Goal: Information Seeking & Learning: Learn about a topic

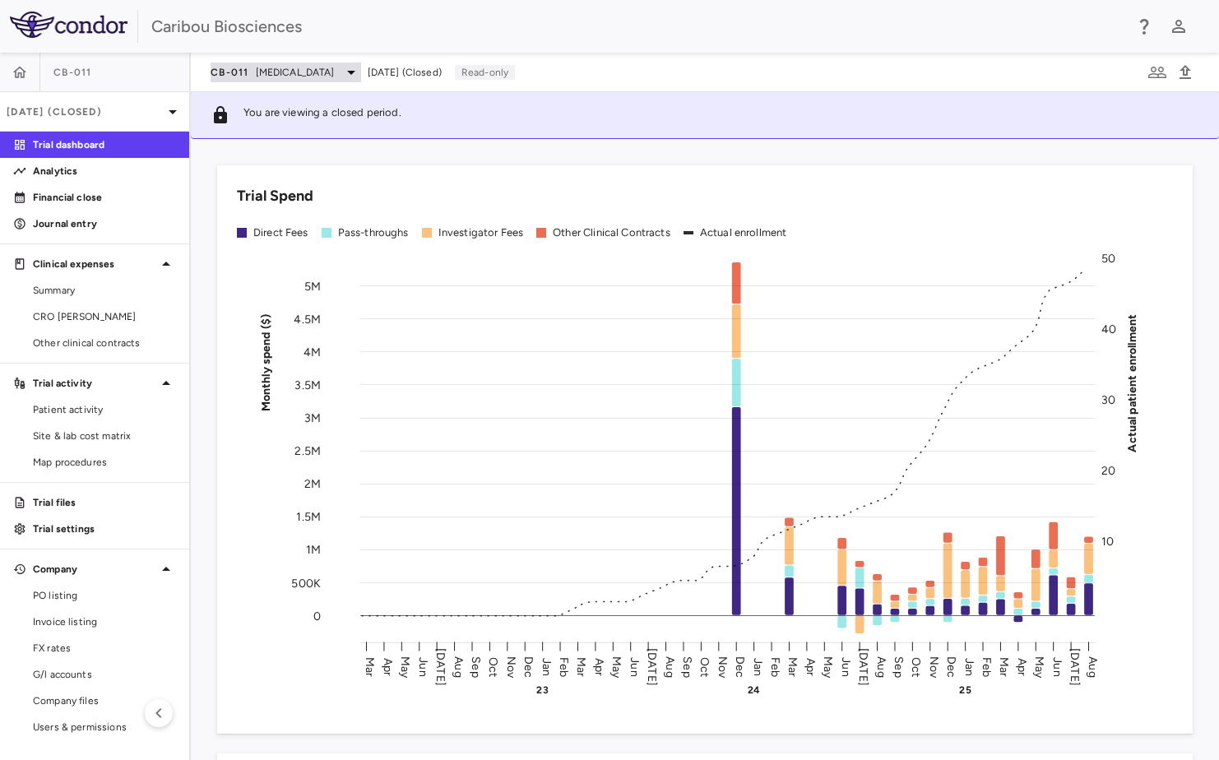
click at [336, 70] on div "CB-011 Multiple Myeloma" at bounding box center [286, 72] width 150 height 20
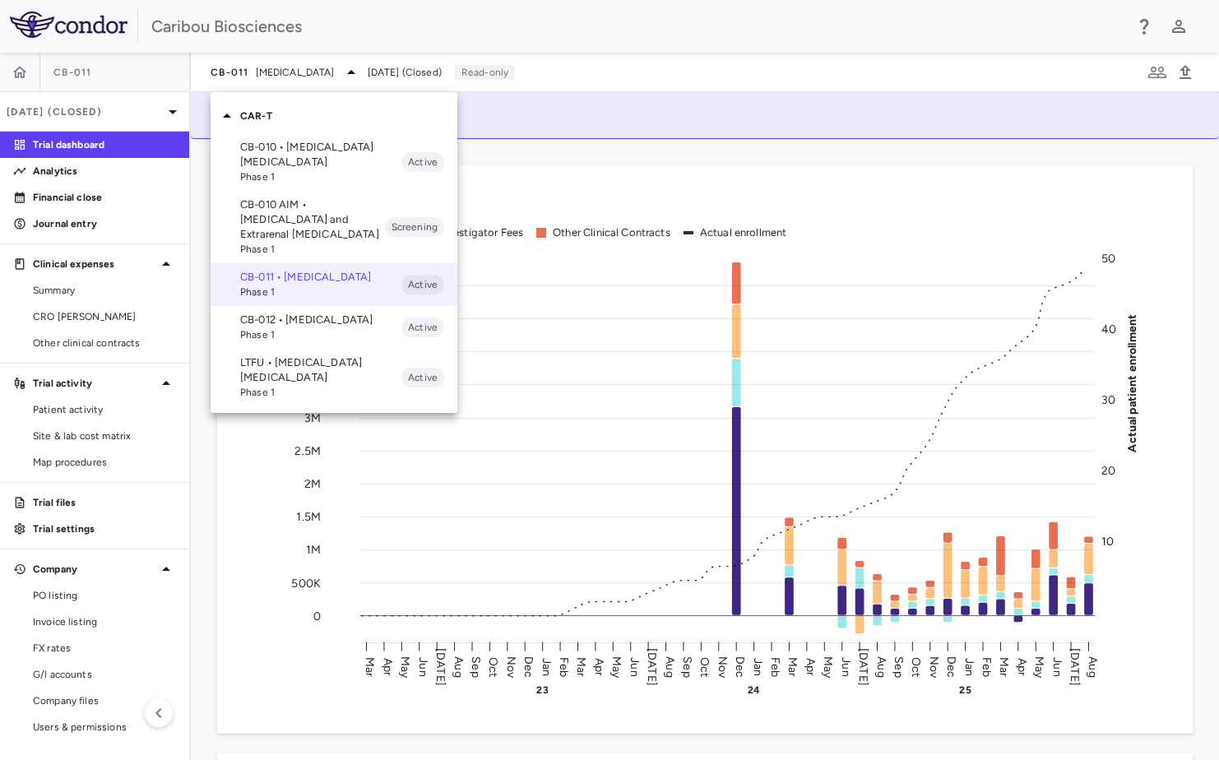
click at [301, 327] on p "CB-012 • Acute Myeloid Leukemia" at bounding box center [320, 319] width 161 height 15
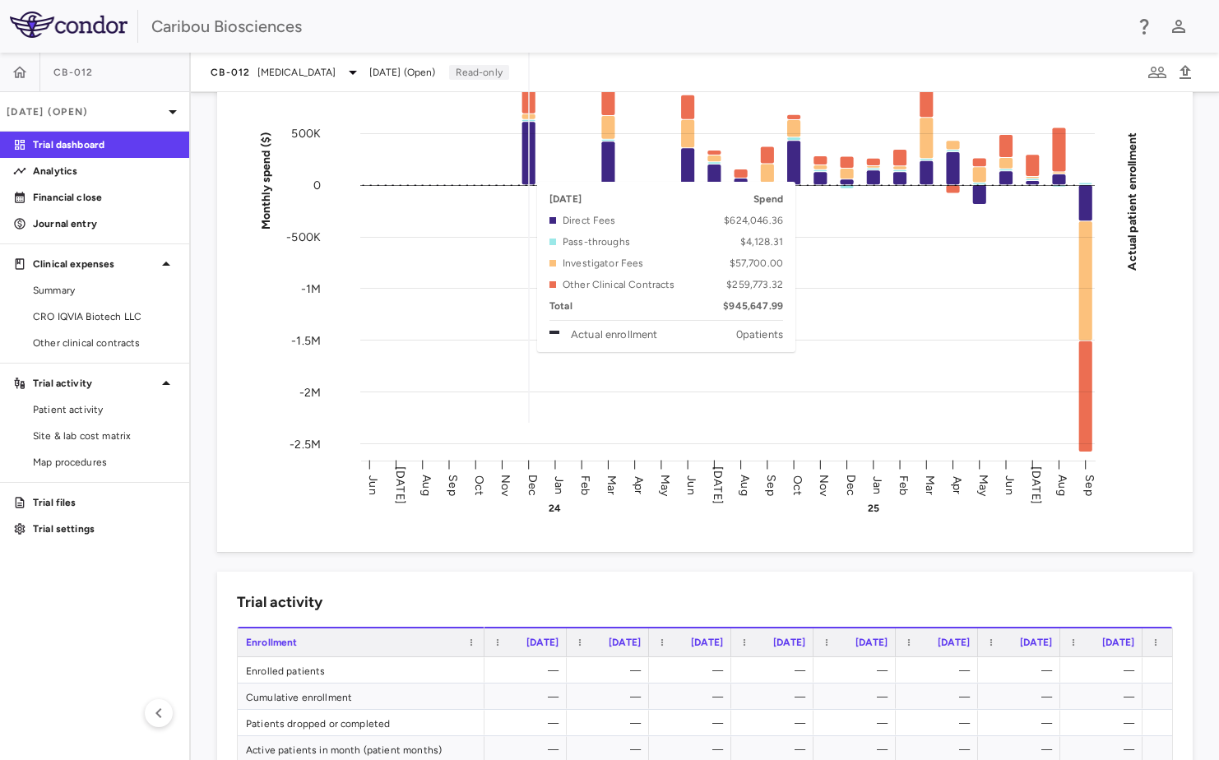
scroll to position [164, 0]
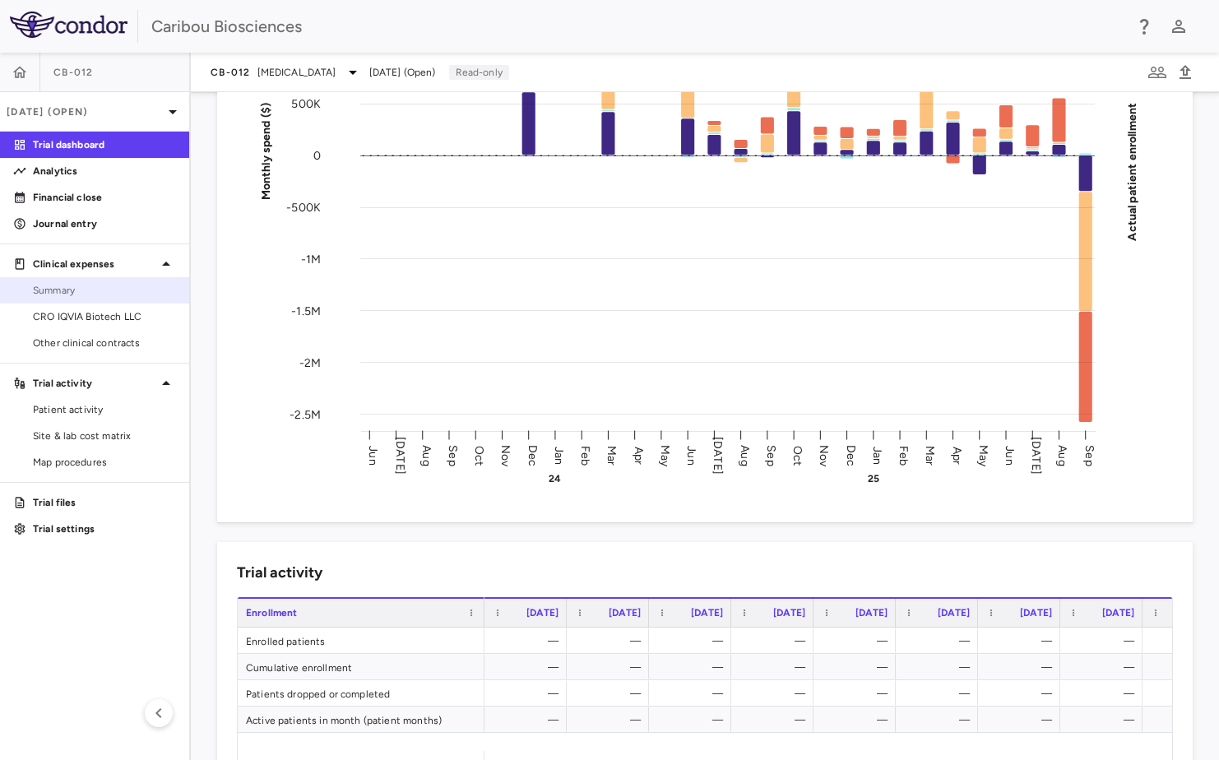
click at [74, 285] on span "Summary" at bounding box center [104, 290] width 143 height 15
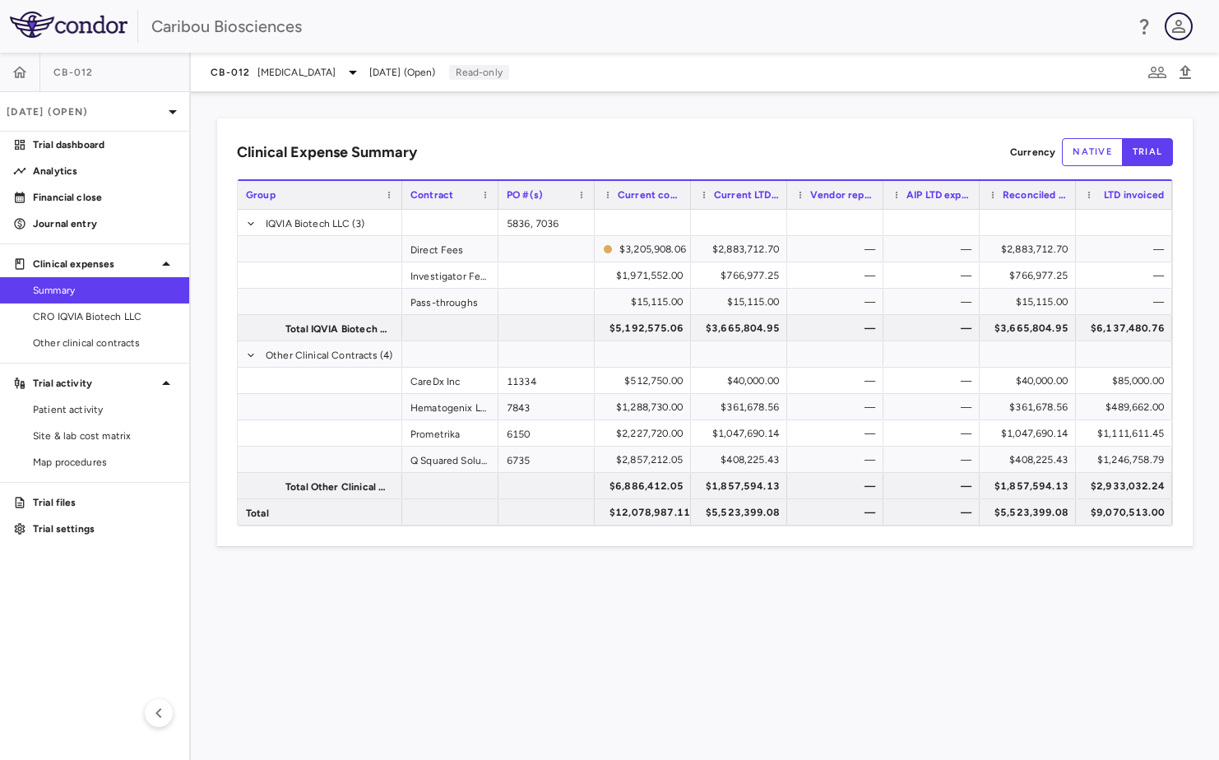
click at [1181, 21] on icon "button" at bounding box center [1179, 26] width 20 height 20
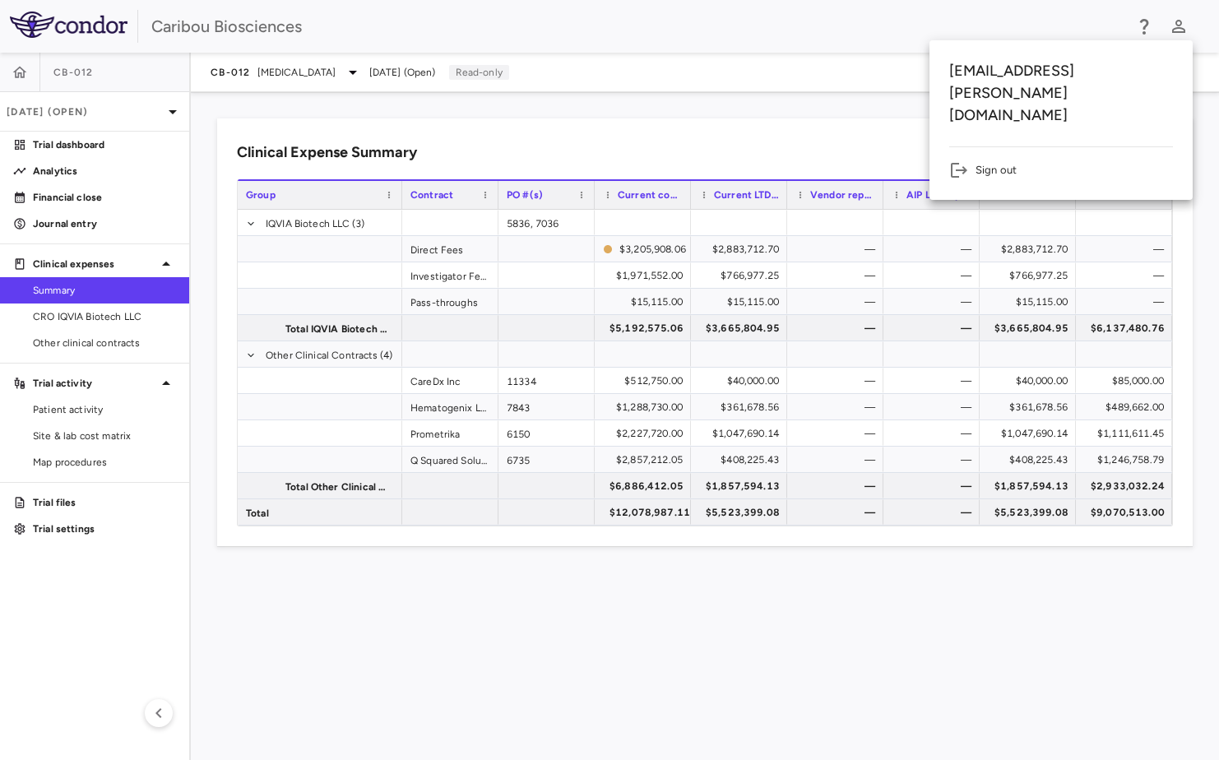
click at [674, 636] on div at bounding box center [609, 380] width 1219 height 760
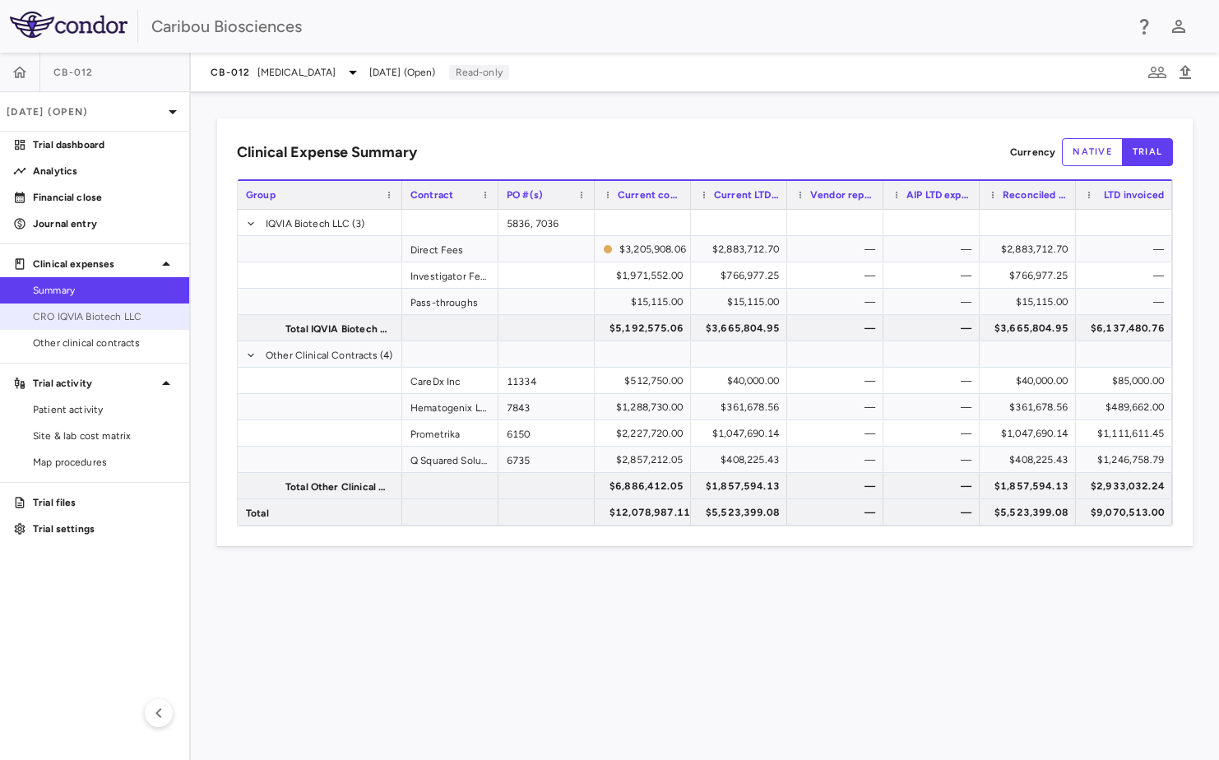
click at [123, 320] on span "CRO IQVIA Biotech LLC" at bounding box center [104, 316] width 143 height 15
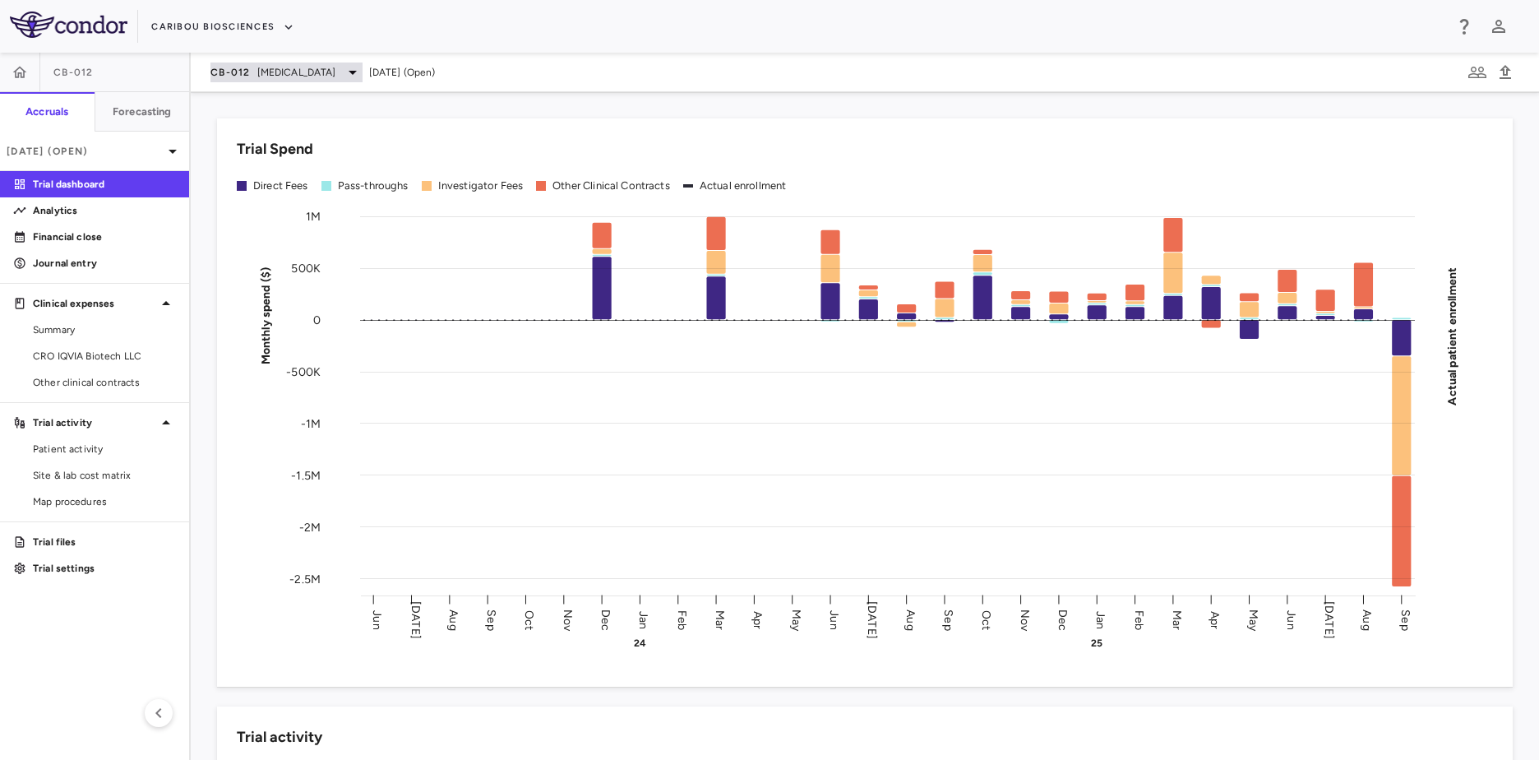
click at [278, 70] on span "[MEDICAL_DATA]" at bounding box center [296, 72] width 79 height 15
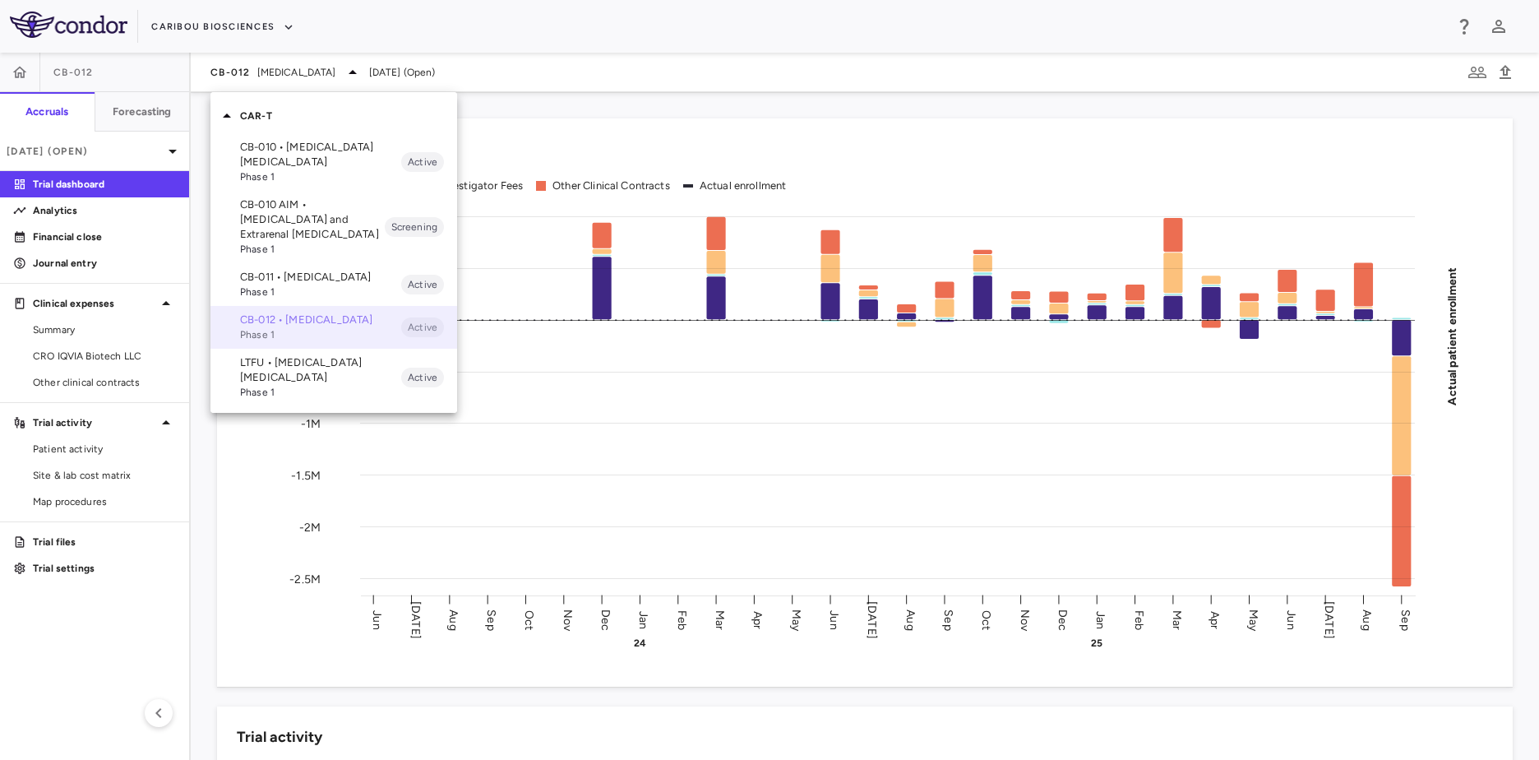
click at [271, 322] on p "CB-012 • Acute Myeloid Leukemia" at bounding box center [320, 319] width 161 height 15
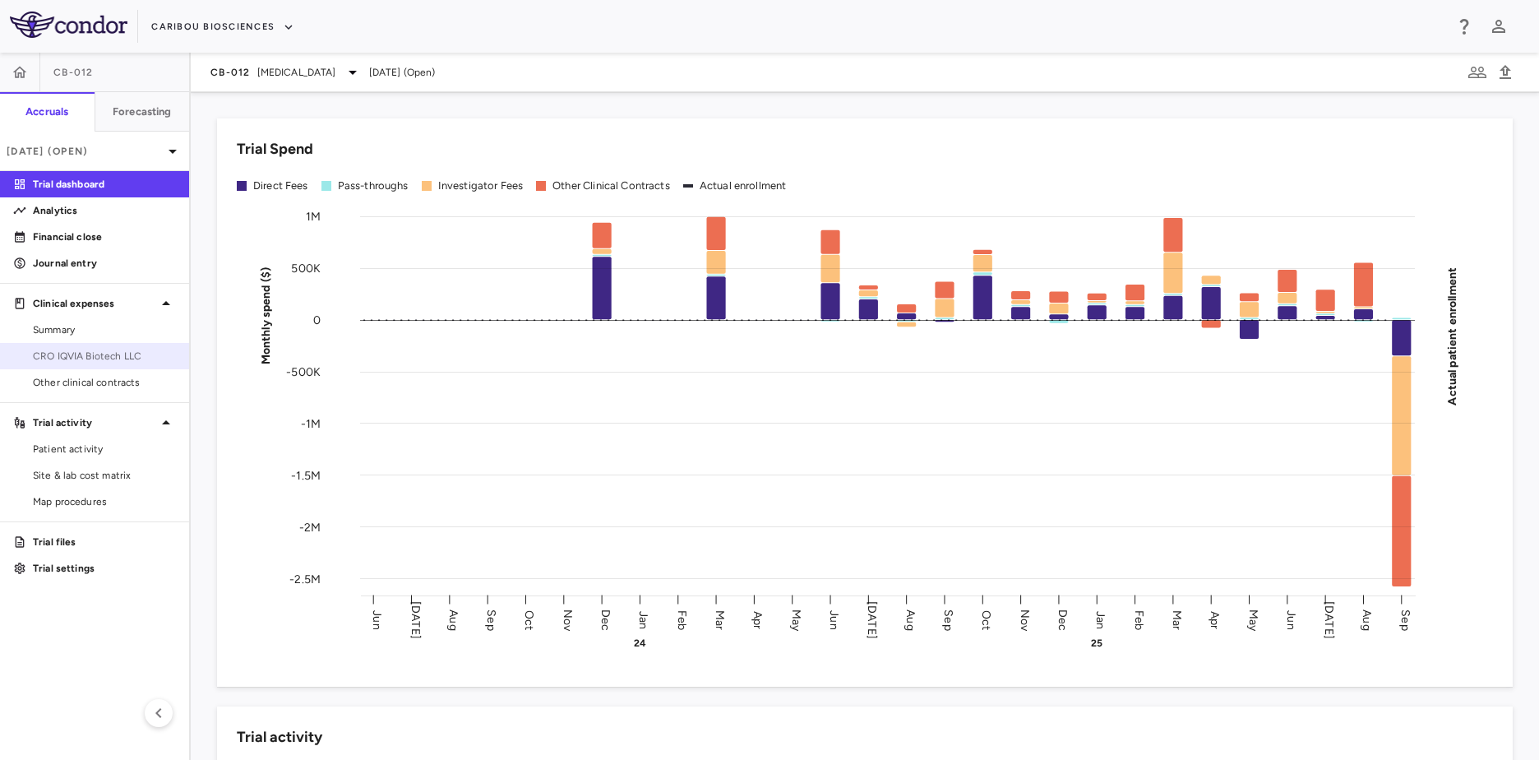
click at [104, 354] on span "CRO IQVIA Biotech LLC" at bounding box center [104, 356] width 143 height 15
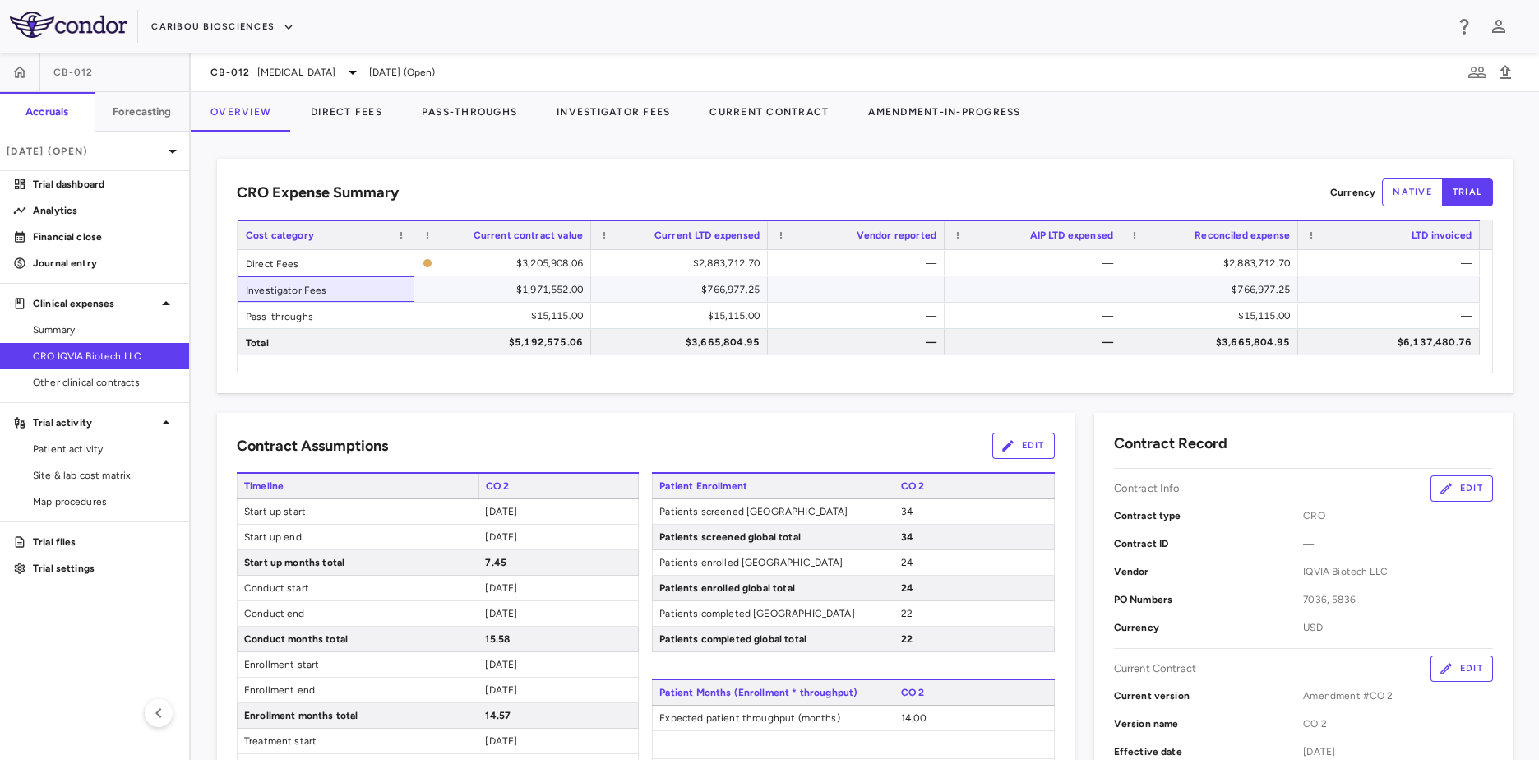
click at [308, 289] on div "Investigator Fees" at bounding box center [326, 288] width 177 height 25
click at [312, 289] on div "Investigator Fees" at bounding box center [326, 288] width 177 height 25
click at [295, 293] on div "Investigator Fees" at bounding box center [326, 288] width 177 height 25
click at [628, 118] on button "Investigator Fees" at bounding box center [613, 111] width 153 height 39
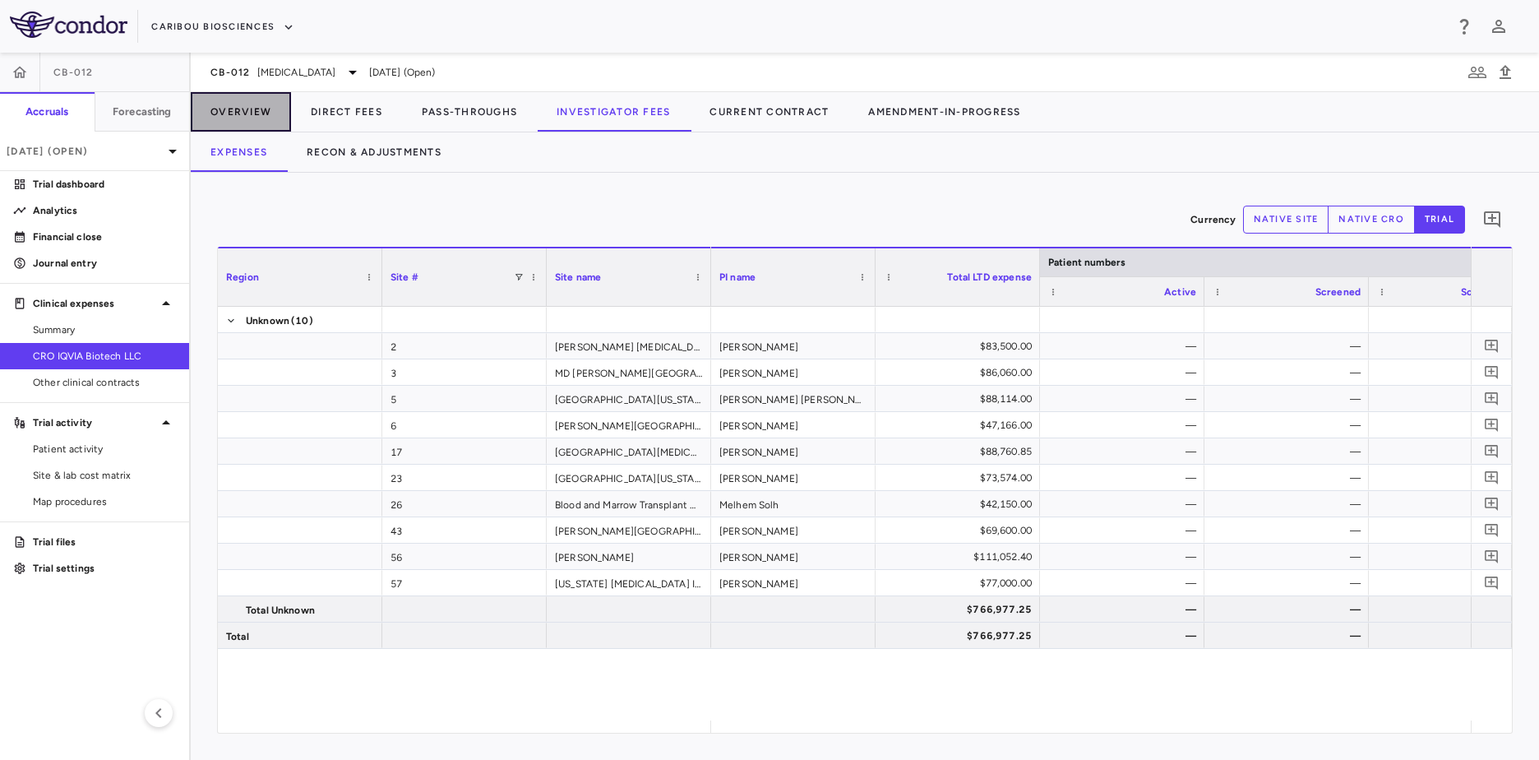
click at [223, 110] on button "Overview" at bounding box center [241, 111] width 100 height 39
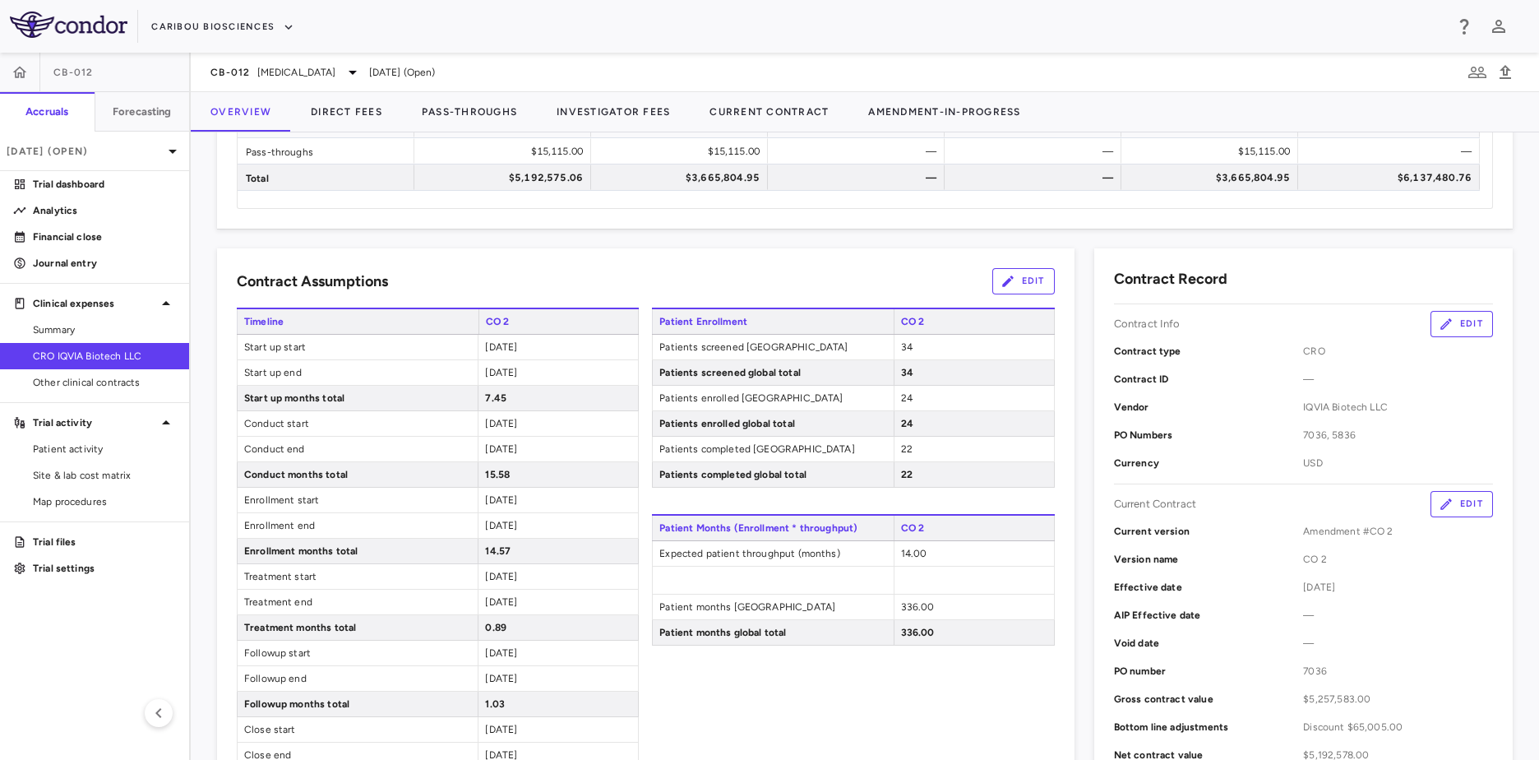
click at [1457, 316] on button "Edit" at bounding box center [1462, 324] width 62 height 26
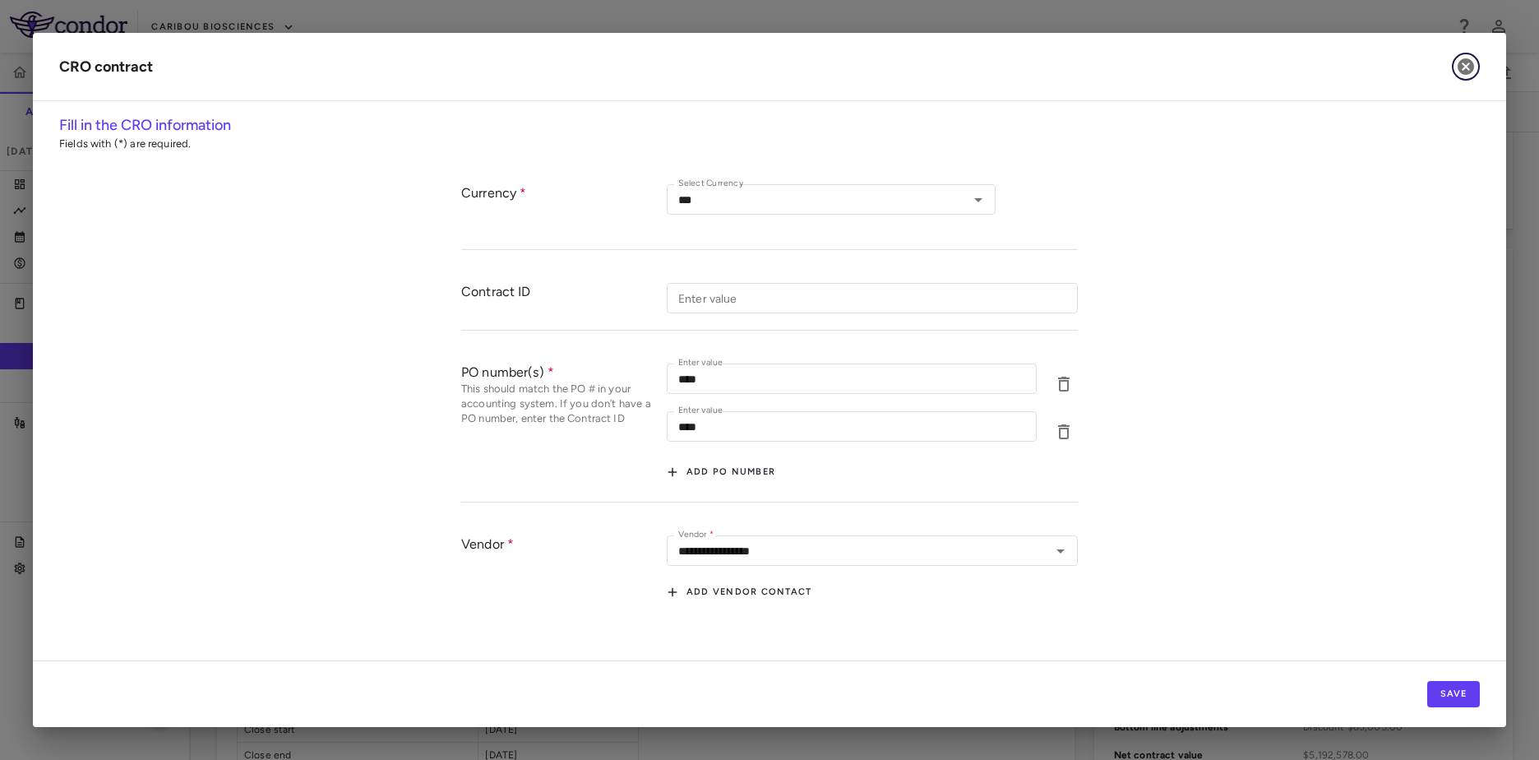
click at [1466, 68] on icon "button" at bounding box center [1466, 66] width 16 height 16
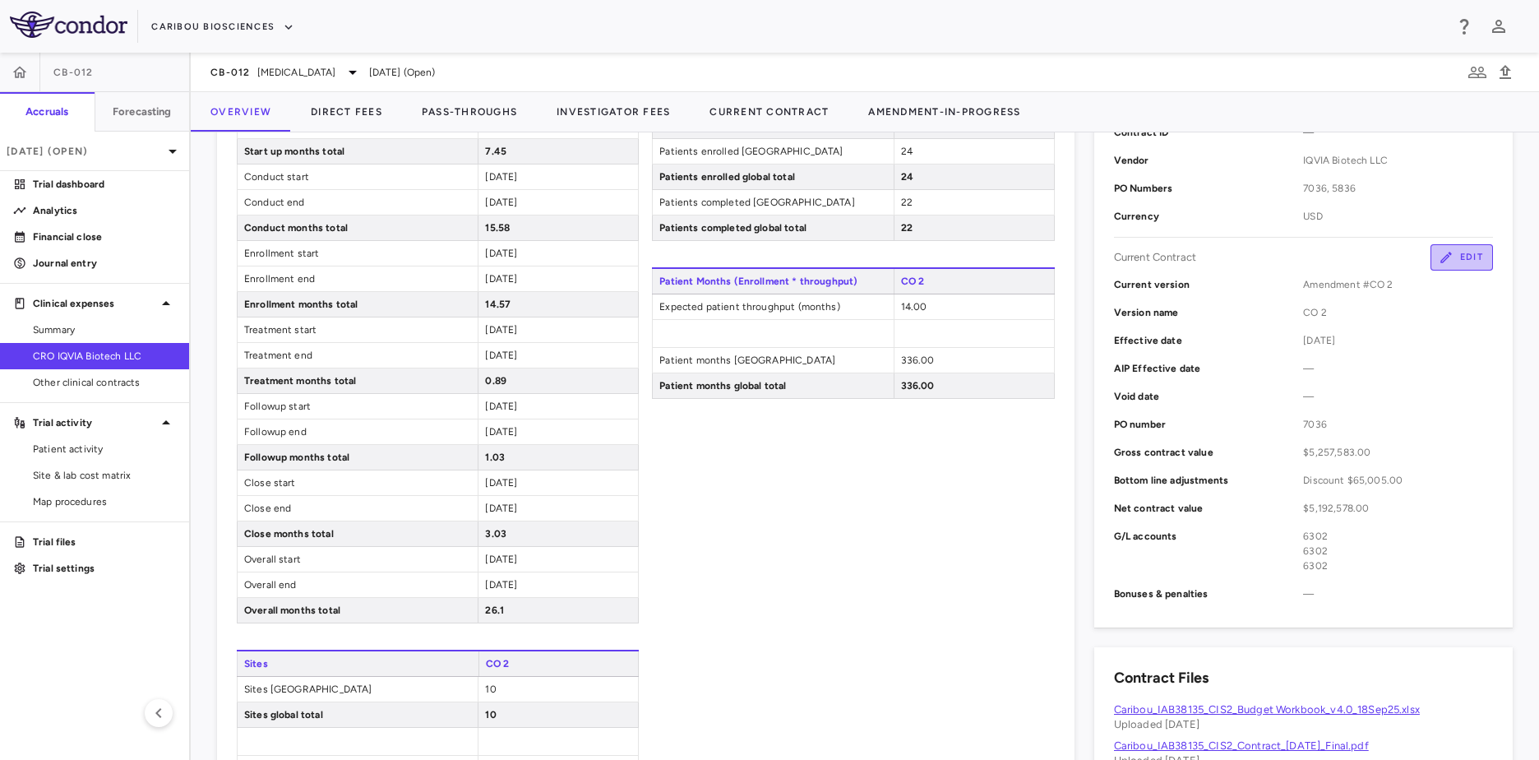
click at [1439, 258] on icon "button" at bounding box center [1446, 257] width 15 height 15
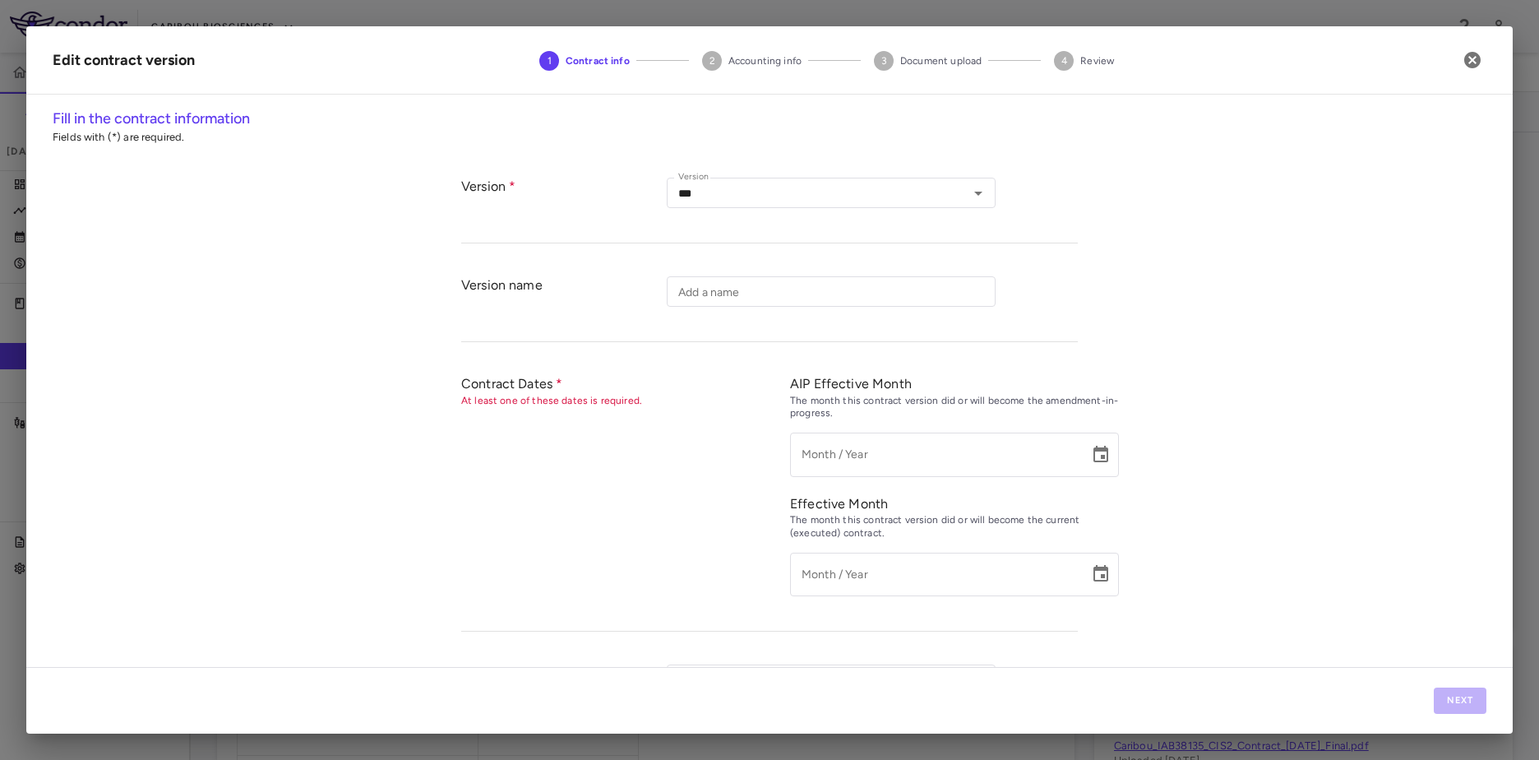
type input "****"
type input "*********"
type input "**********"
type input "****"
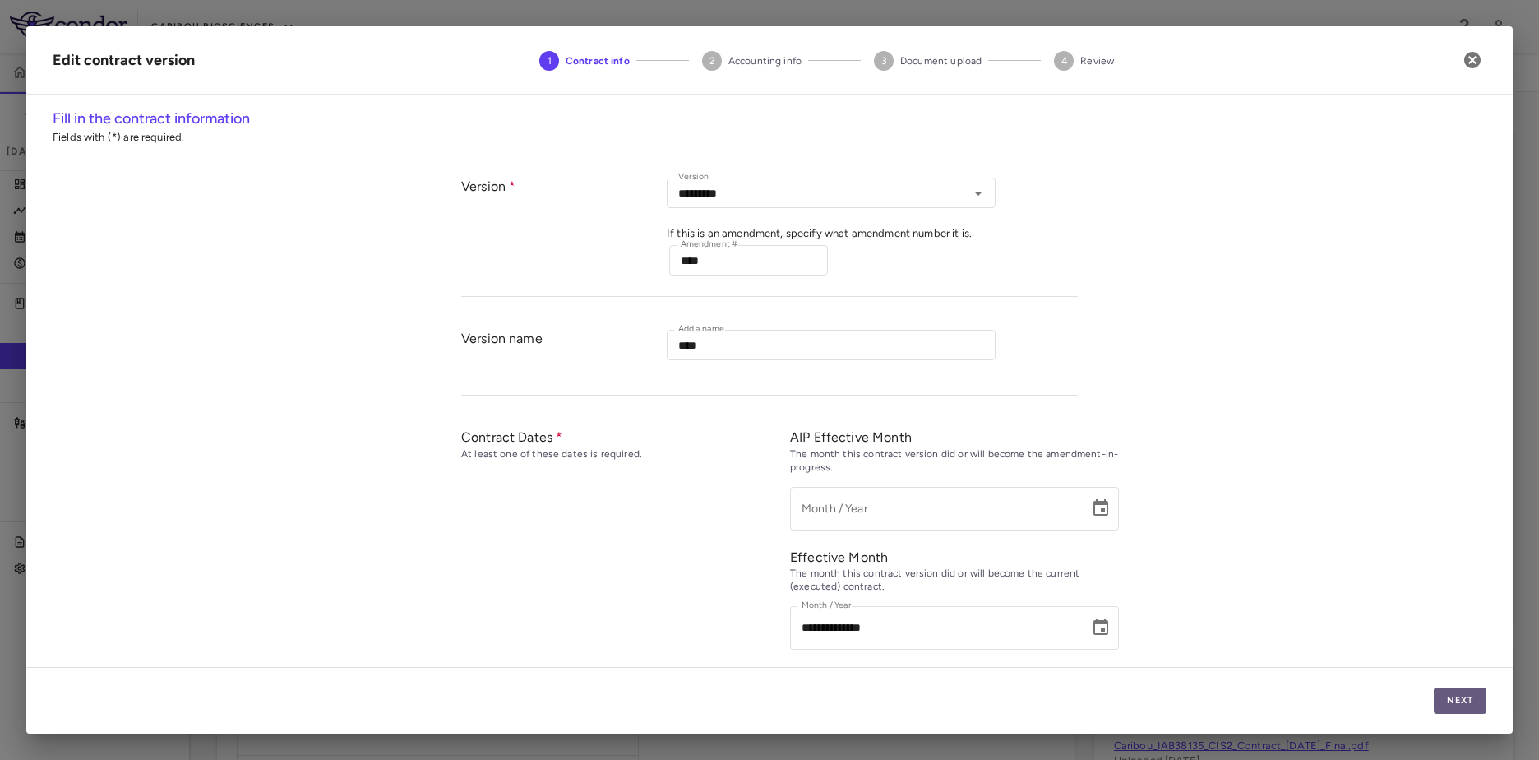
click at [1440, 702] on button "Next" at bounding box center [1460, 700] width 53 height 26
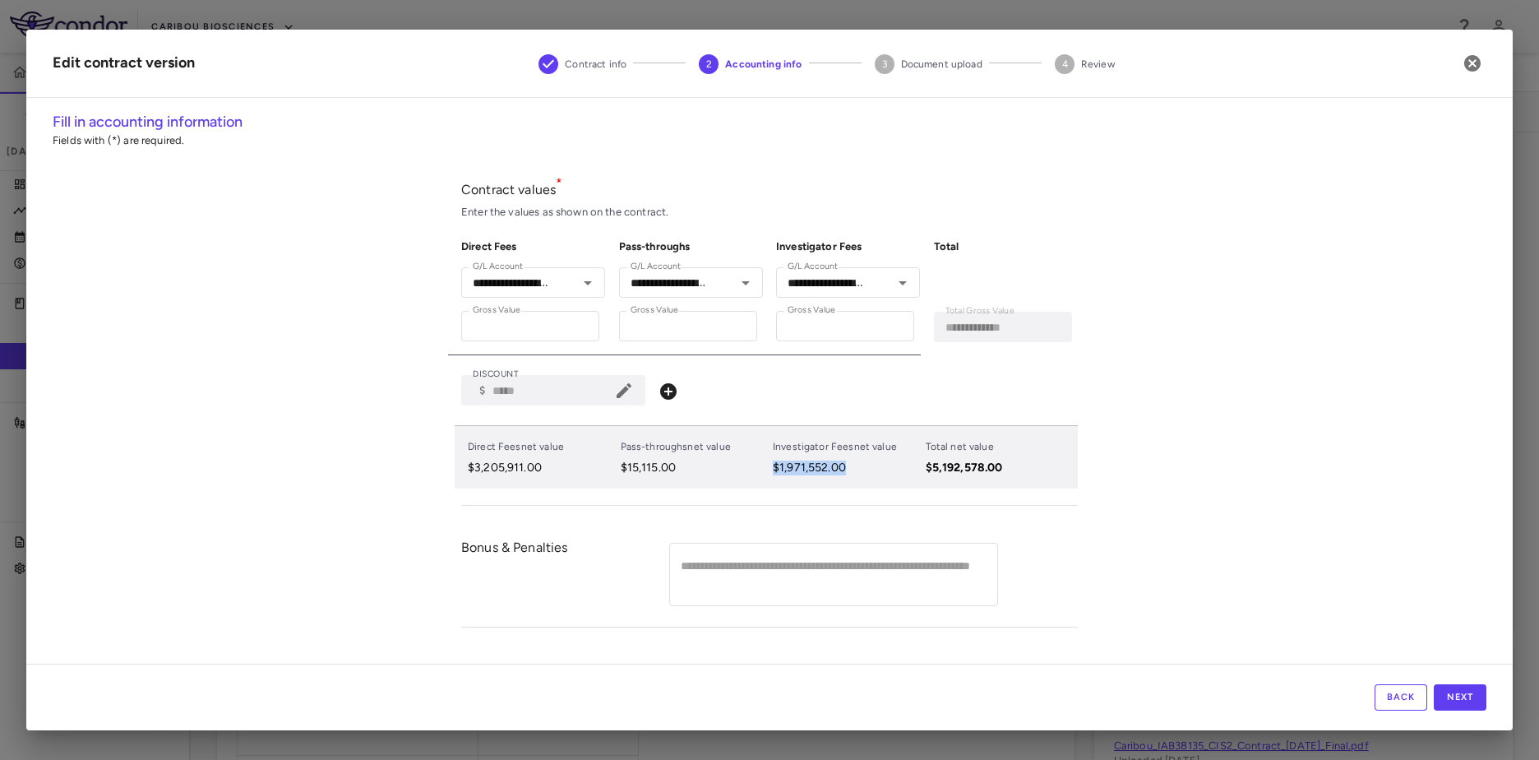
drag, startPoint x: 767, startPoint y: 461, endPoint x: 902, endPoint y: 467, distance: 135.0
click at [902, 467] on div "Investigator Fees net value $1,971,552.00" at bounding box center [842, 457] width 153 height 49
click at [483, 475] on p "$3,205,911.00" at bounding box center [541, 468] width 146 height 15
drag, startPoint x: 462, startPoint y: 465, endPoint x: 609, endPoint y: 456, distance: 146.7
click at [609, 456] on div "Direct Fees net value $3,205,911.00" at bounding box center [537, 457] width 153 height 49
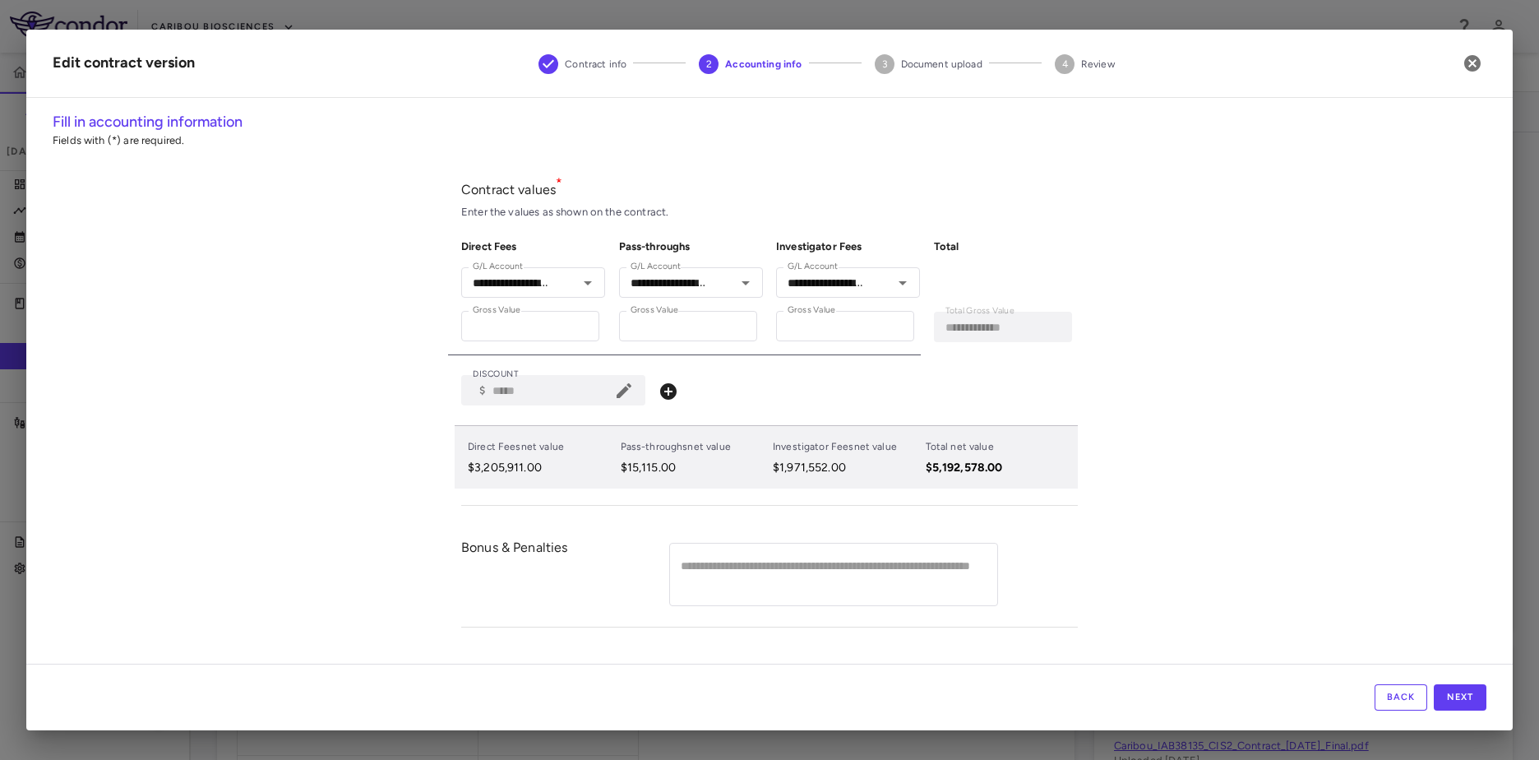
drag, startPoint x: 609, startPoint y: 456, endPoint x: 633, endPoint y: 461, distance: 25.2
click at [633, 461] on p "$15,115.00" at bounding box center [694, 468] width 146 height 15
drag, startPoint x: 767, startPoint y: 470, endPoint x: 868, endPoint y: 465, distance: 100.4
click at [868, 465] on div "Investigator Fees net value $1,971,552.00" at bounding box center [842, 457] width 153 height 49
click at [1408, 686] on button "Back" at bounding box center [1401, 697] width 53 height 26
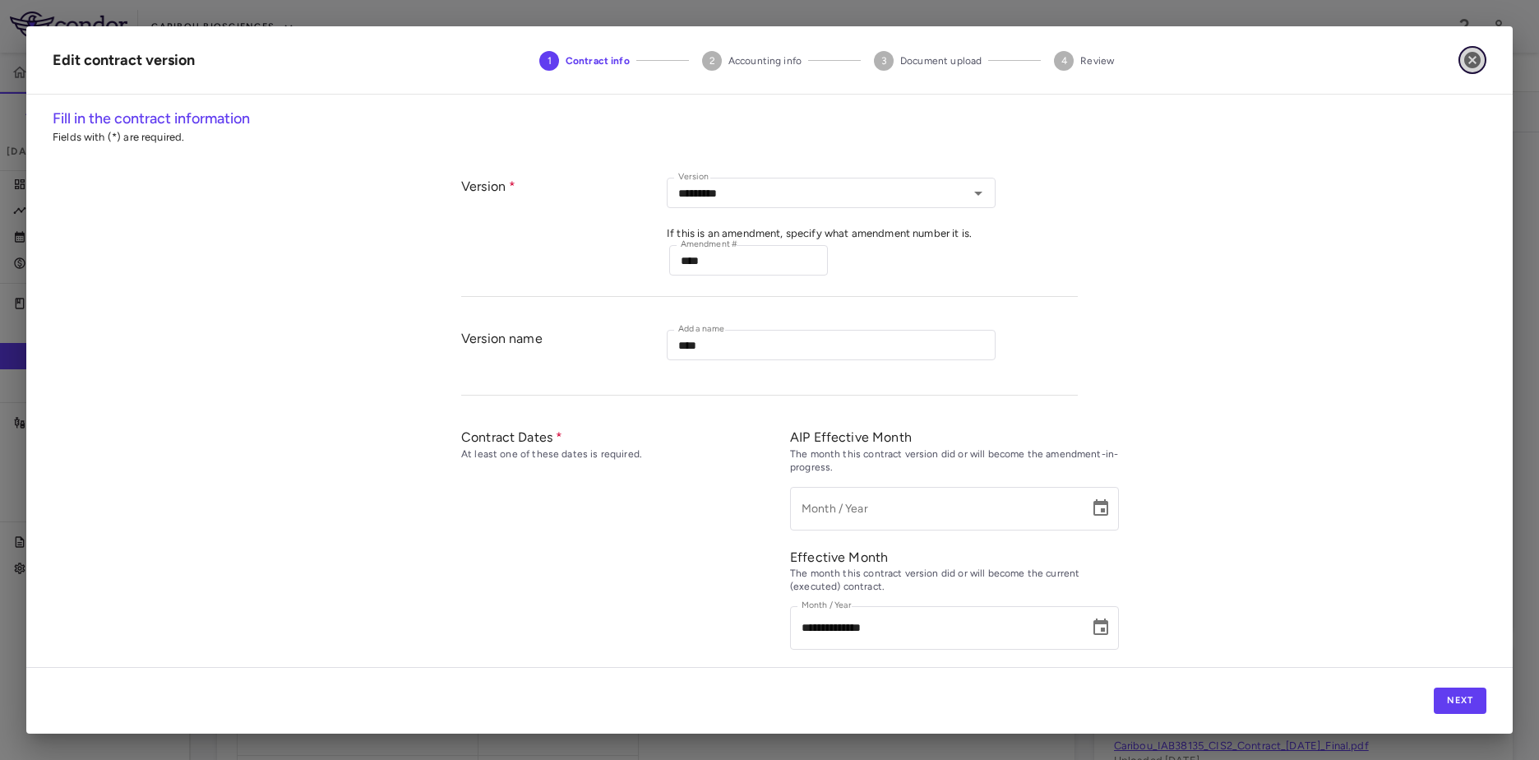
drag, startPoint x: 1468, startPoint y: 61, endPoint x: 1454, endPoint y: 79, distance: 22.9
click at [1469, 61] on icon "button" at bounding box center [1473, 60] width 16 height 16
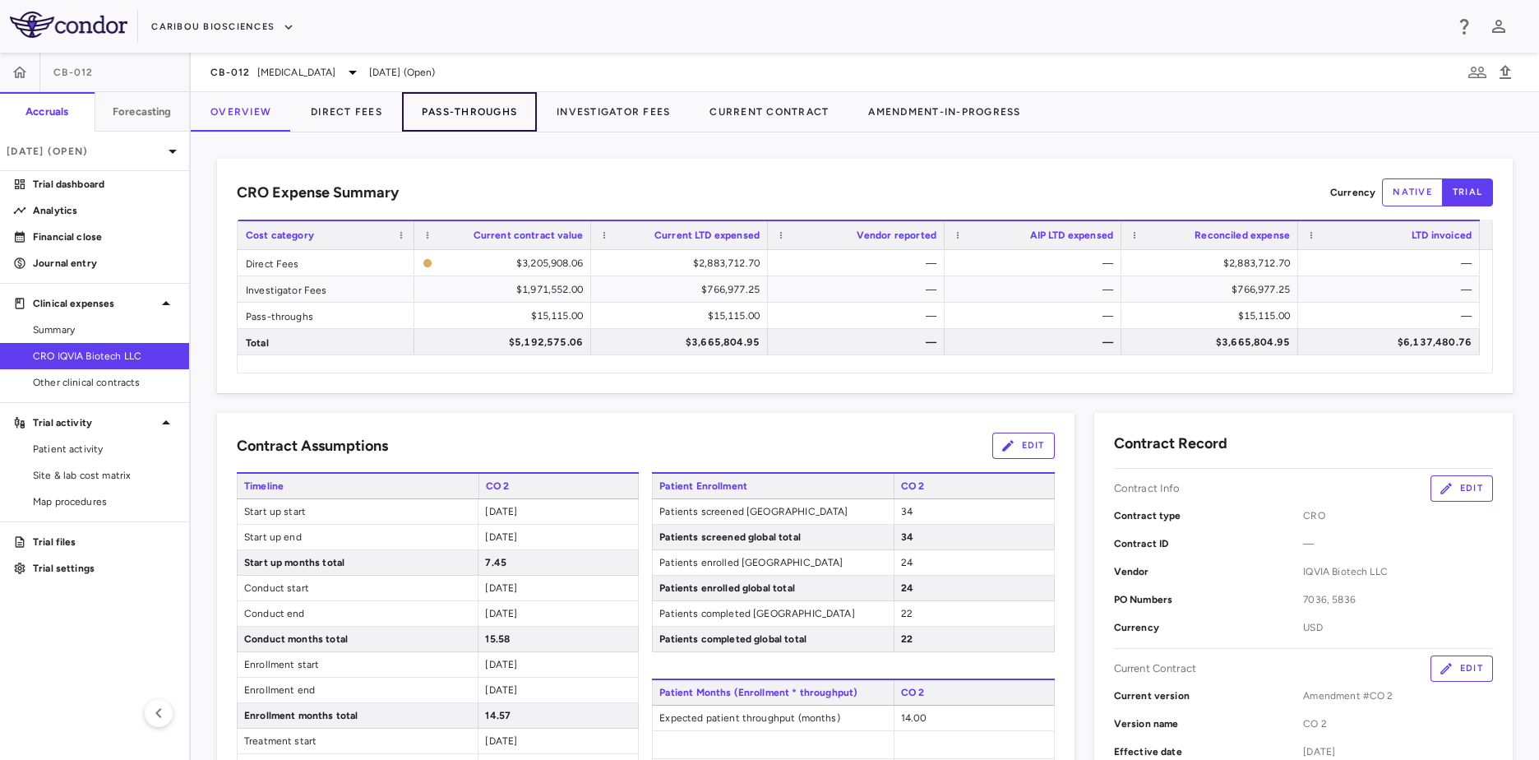
click at [482, 123] on button "Pass-Throughs" at bounding box center [469, 111] width 135 height 39
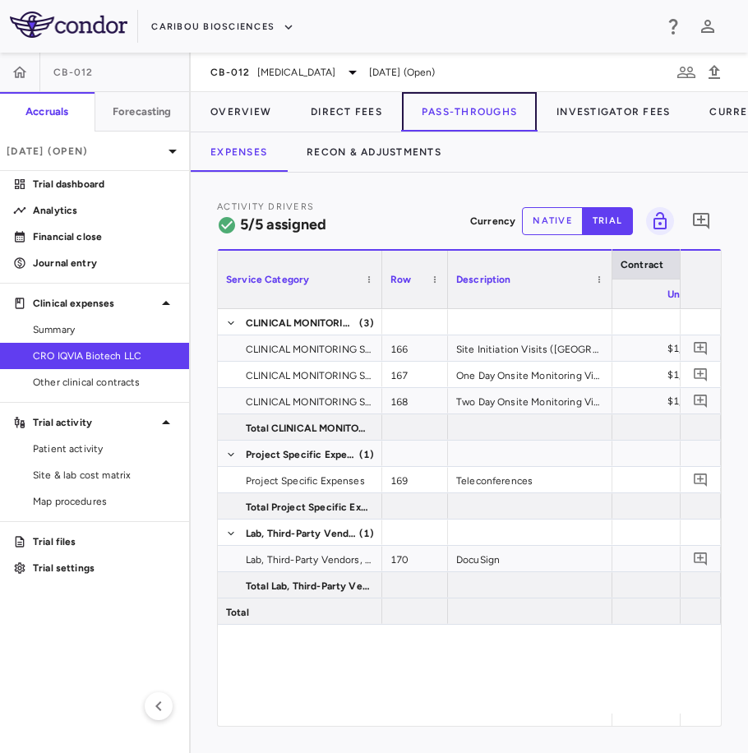
scroll to position [0, 738]
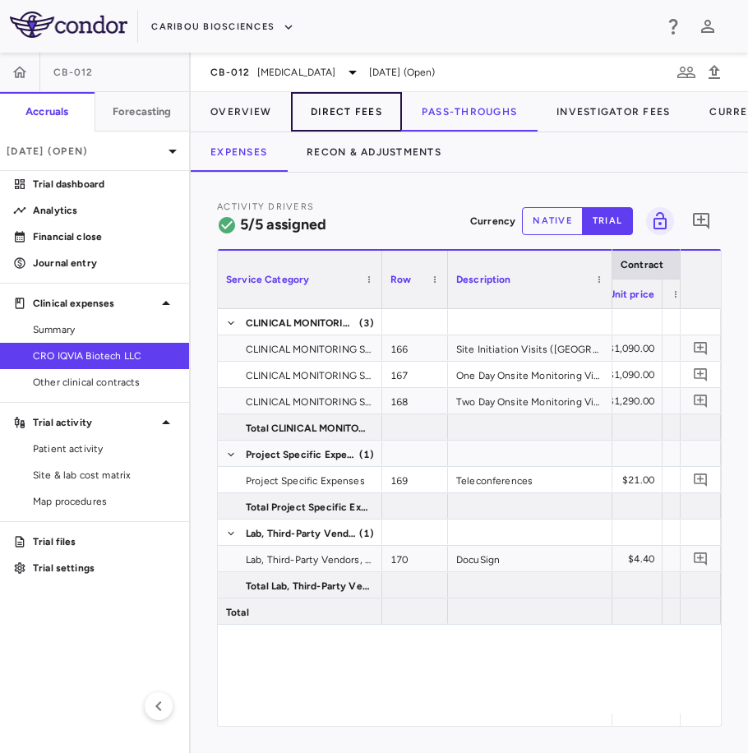
click at [354, 113] on button "Direct Fees" at bounding box center [346, 111] width 111 height 39
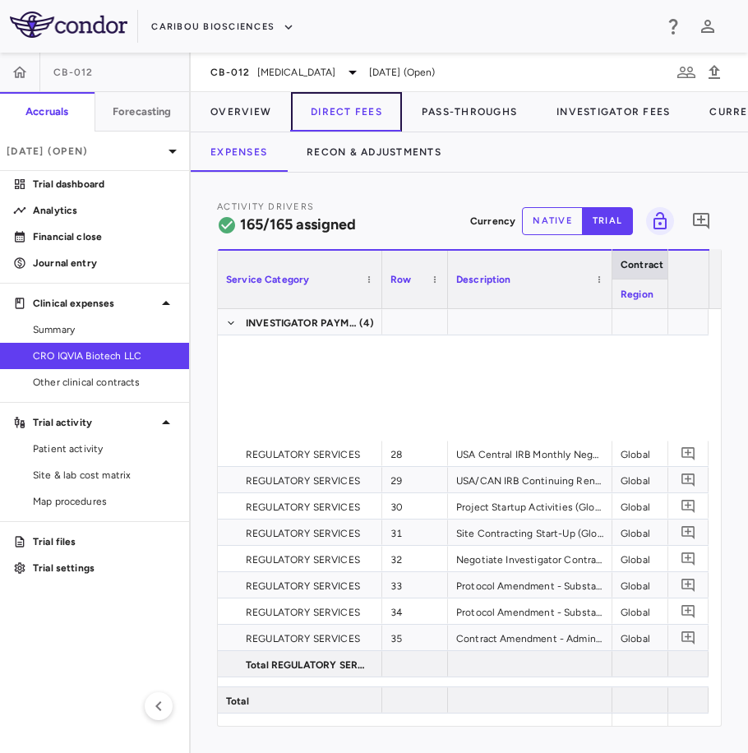
scroll to position [1069, 0]
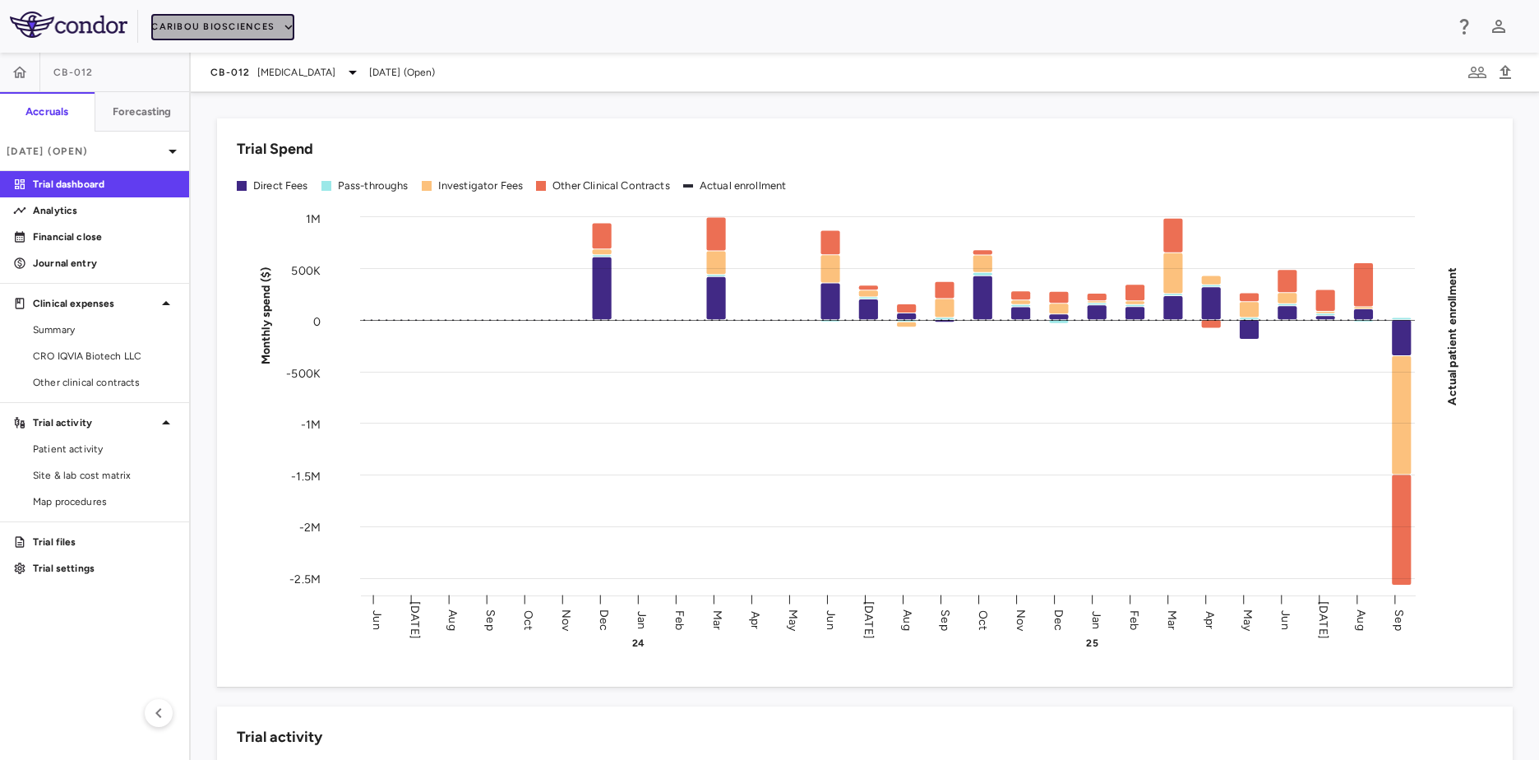
click at [273, 37] on button "Caribou Biosciences" at bounding box center [222, 27] width 143 height 26
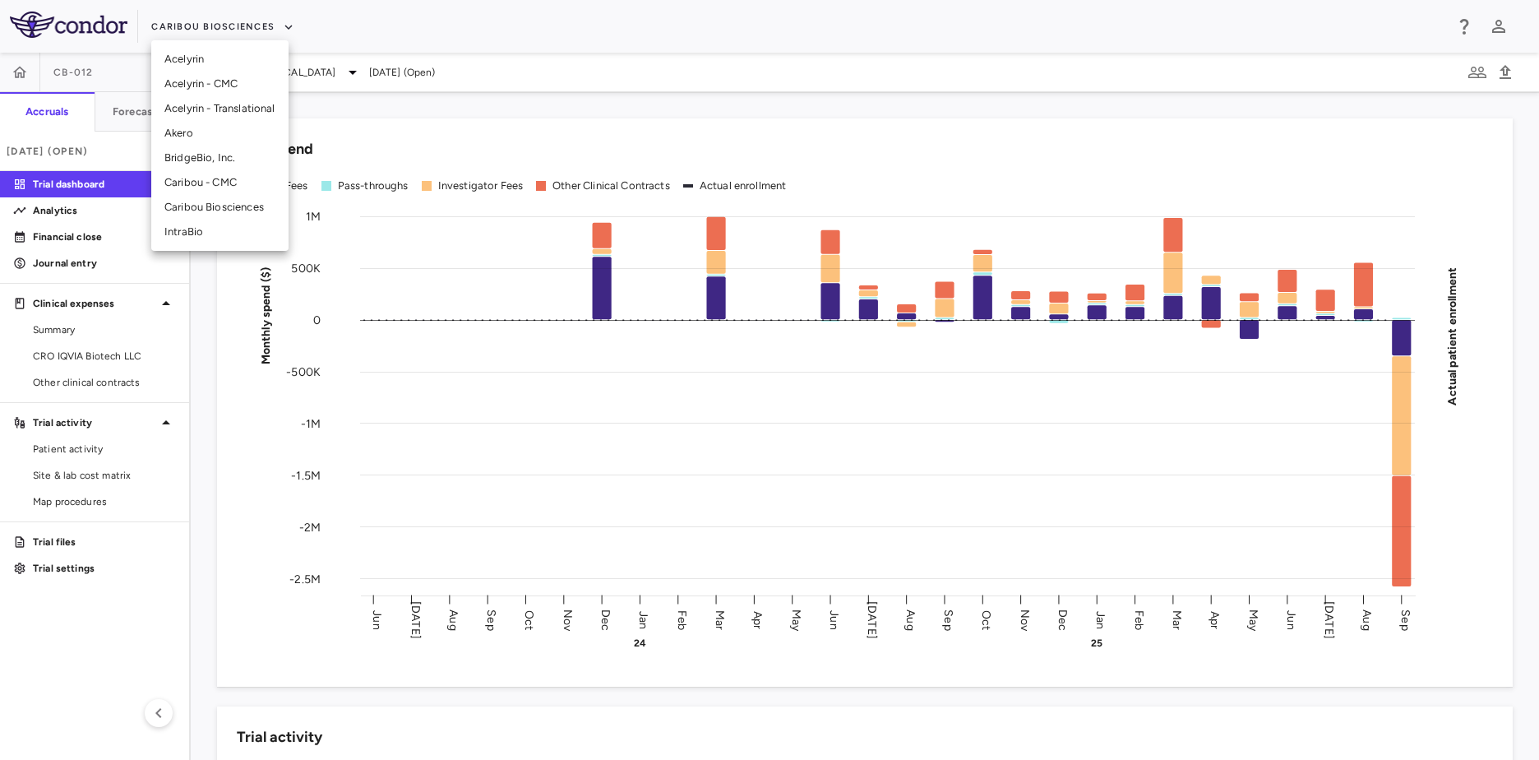
click at [266, 153] on li "BridgeBio, Inc." at bounding box center [219, 158] width 137 height 25
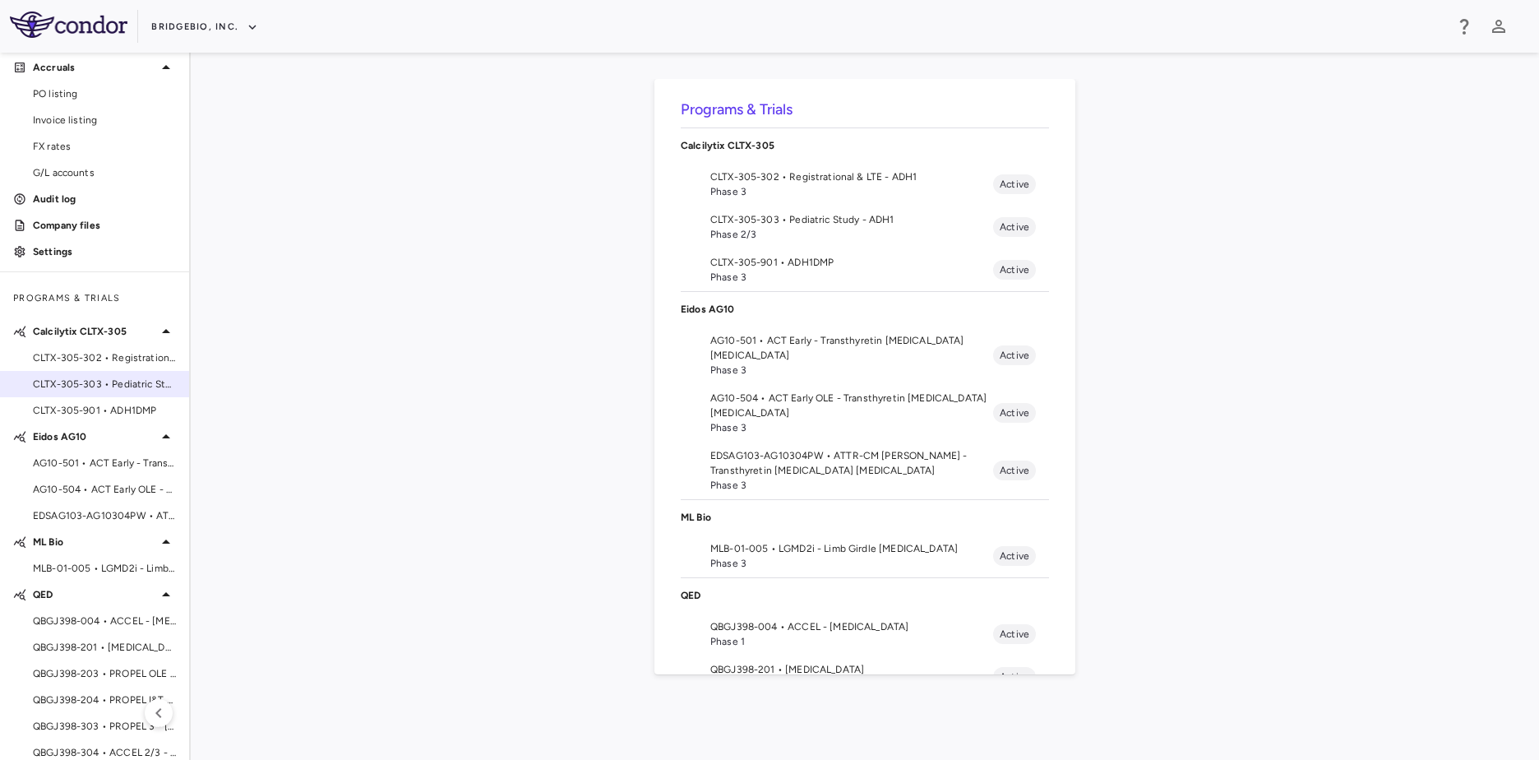
scroll to position [57, 0]
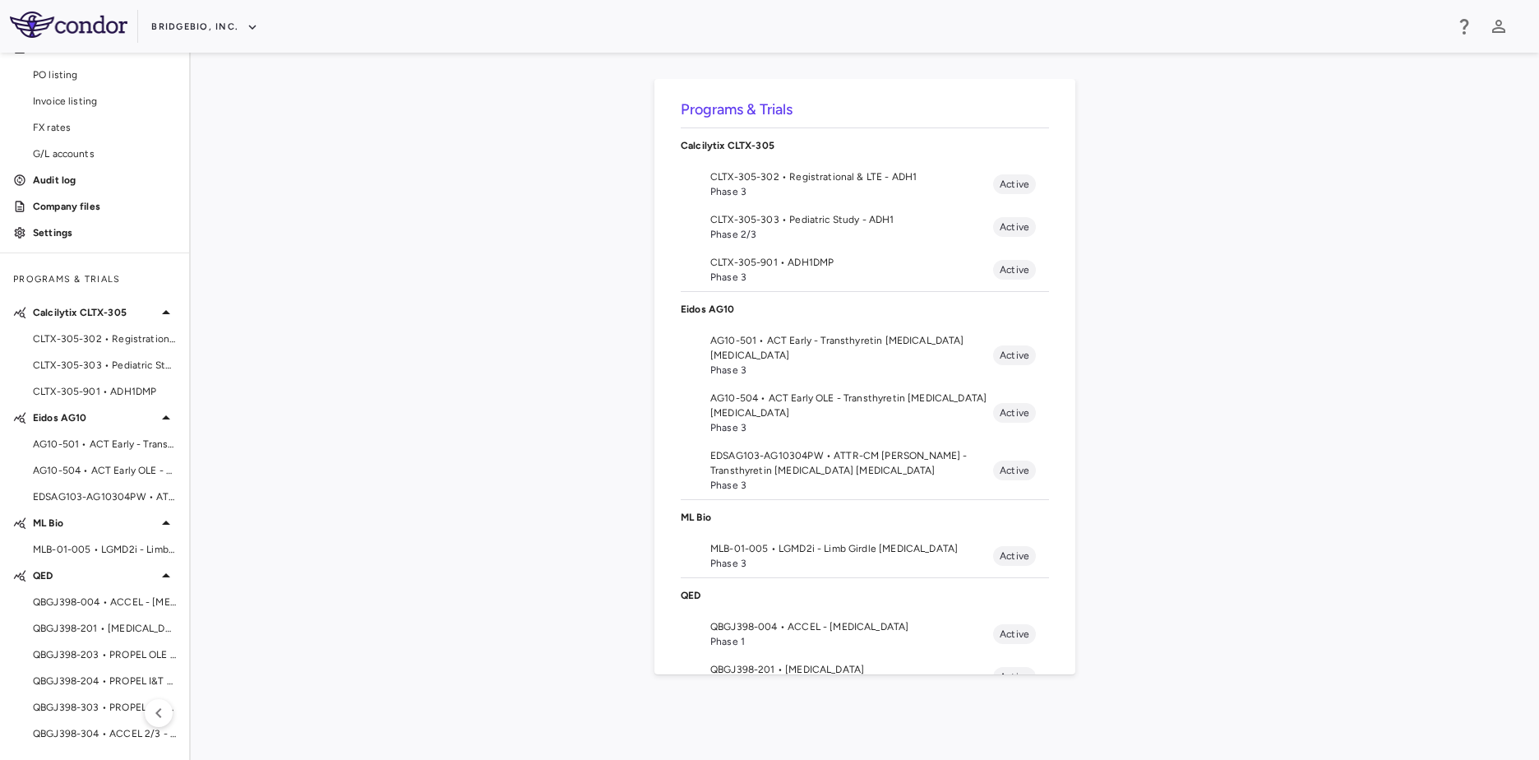
drag, startPoint x: 1192, startPoint y: -86, endPoint x: 1213, endPoint y: -86, distance: 20.6
click at [1213, 0] on html "Skip to sidebar Skip to main content BridgeBio, Inc. Company Accruals PO listin…" at bounding box center [769, 380] width 1539 height 760
